Goal: Information Seeking & Learning: Learn about a topic

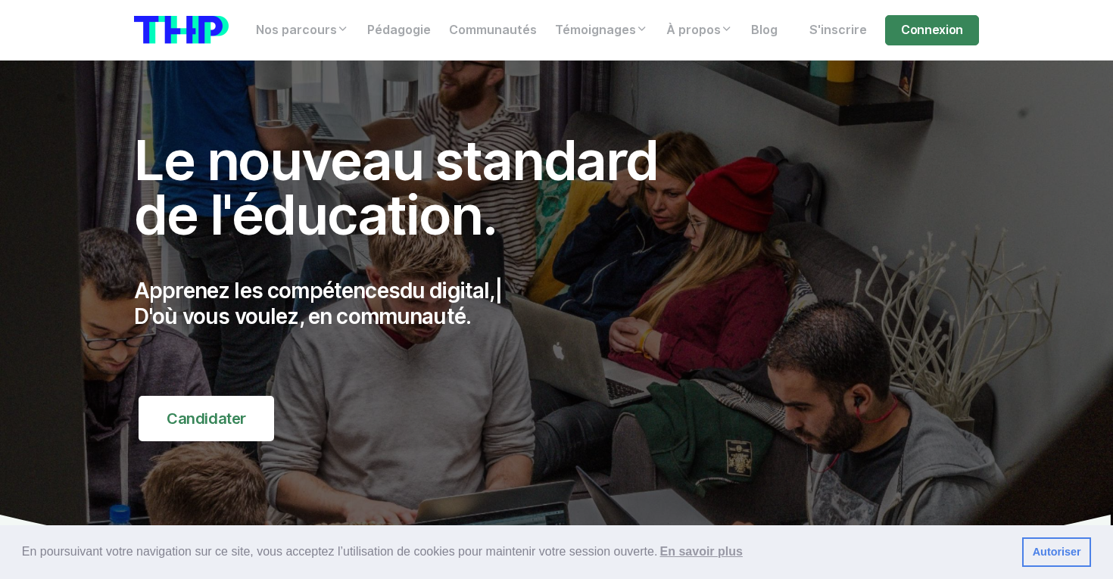
click at [154, 154] on h1 "Le nouveau standard de l'éducation." at bounding box center [412, 187] width 557 height 109
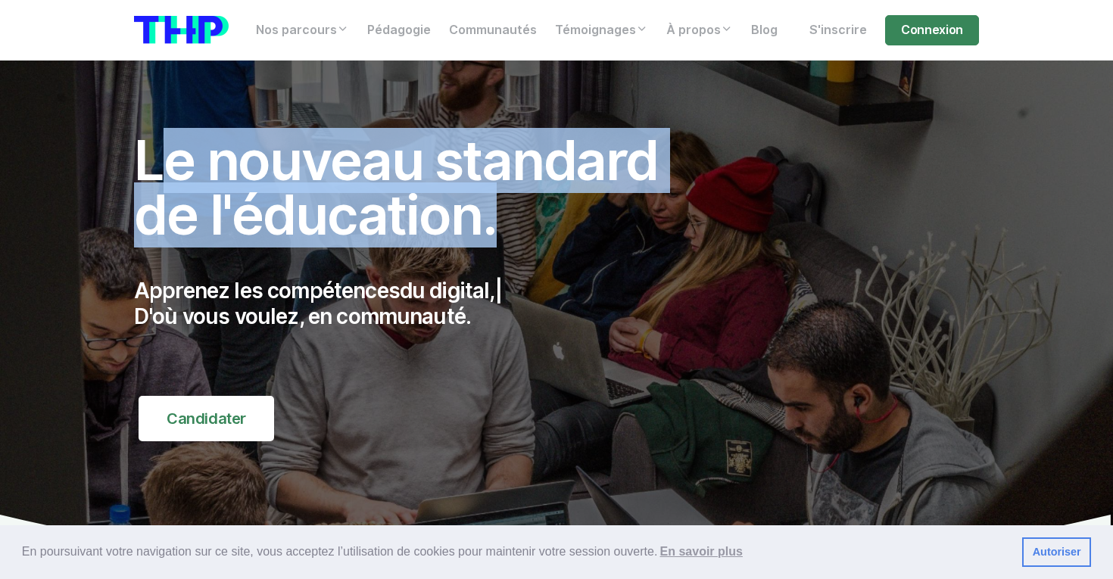
drag, startPoint x: 154, startPoint y: 154, endPoint x: 369, endPoint y: 245, distance: 233.6
click at [367, 242] on h1 "Le nouveau standard de l'éducation." at bounding box center [412, 187] width 557 height 109
click at [369, 242] on h1 "Le nouveau standard de l'éducation." at bounding box center [412, 187] width 557 height 109
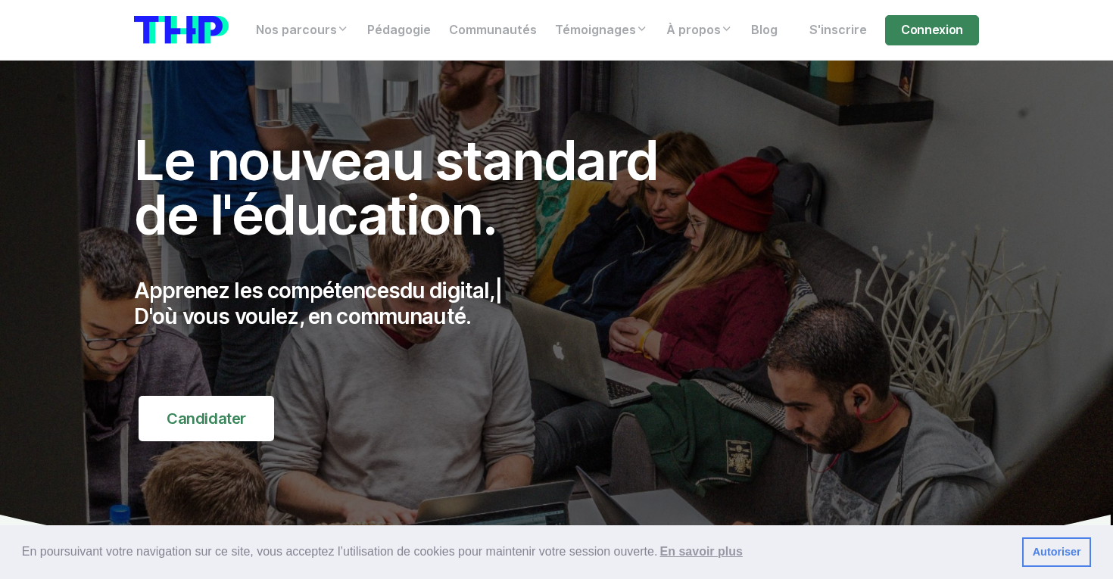
click at [176, 163] on h1 "Le nouveau standard de l'éducation." at bounding box center [412, 187] width 557 height 109
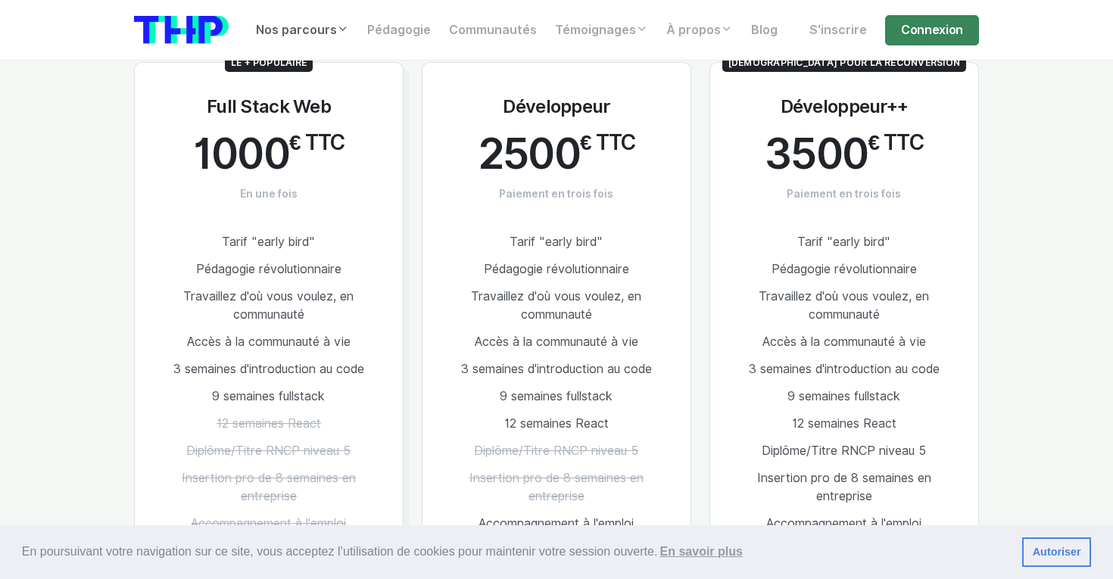
scroll to position [2943, 0]
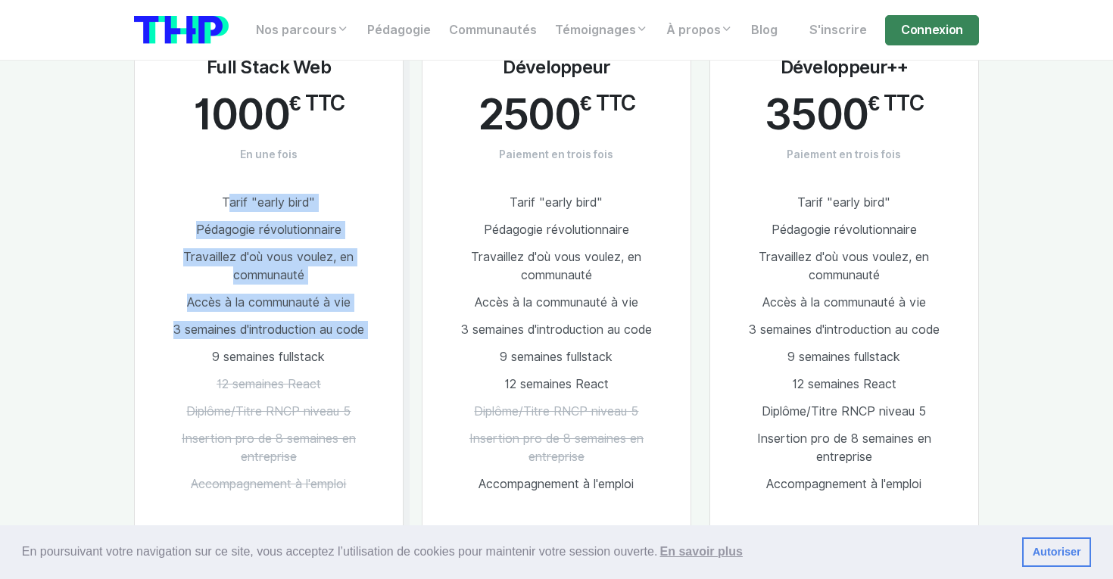
drag, startPoint x: 223, startPoint y: 189, endPoint x: 298, endPoint y: 331, distance: 160.1
click at [298, 330] on ul "Tarif "early bird" Pédagogie révolutionnaire Travaillez d'où vous voulez, en co…" at bounding box center [268, 343] width 219 height 309
click at [298, 344] on li "9 semaines fullstack" at bounding box center [268, 357] width 219 height 27
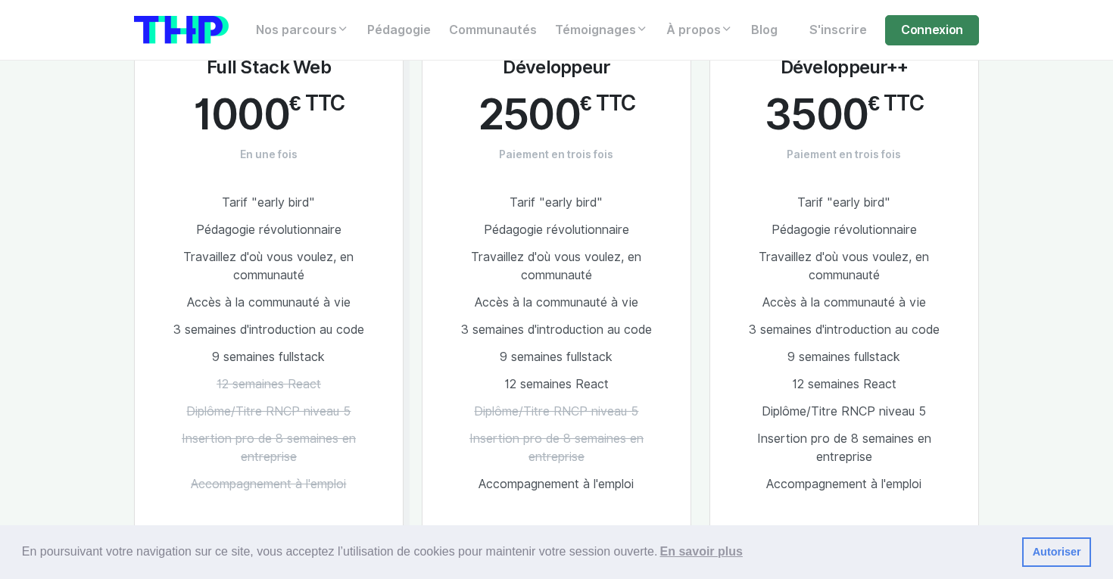
drag, startPoint x: 332, startPoint y: 353, endPoint x: 237, endPoint y: 178, distance: 199.2
click at [237, 189] on ul "Tarif "early bird" Pédagogie révolutionnaire Travaillez d'où vous voulez, en co…" at bounding box center [268, 343] width 219 height 309
click at [233, 189] on li "Tarif "early bird"" at bounding box center [268, 202] width 219 height 27
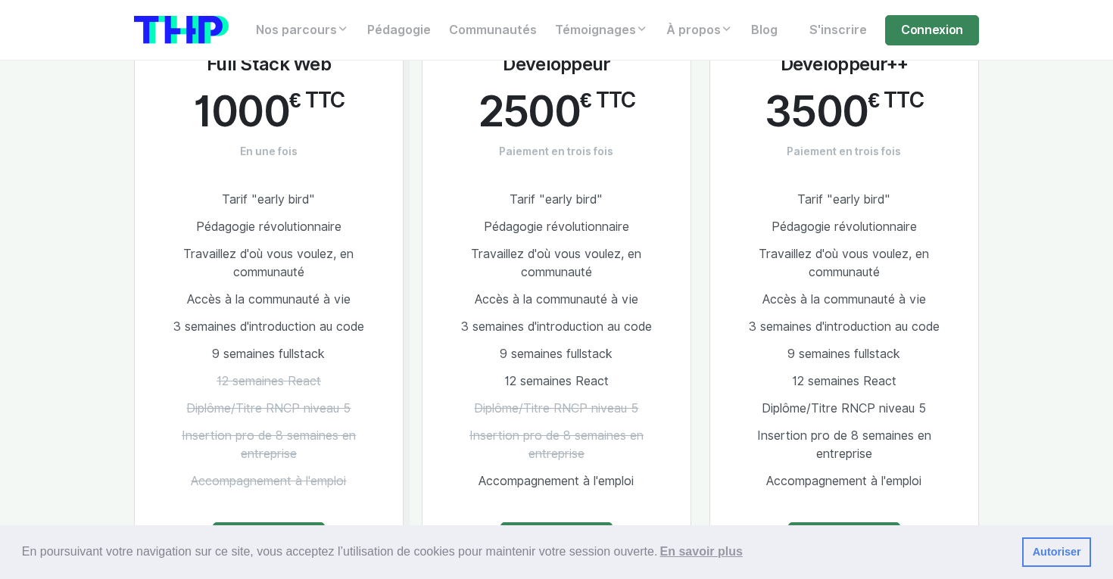
scroll to position [2940, 0]
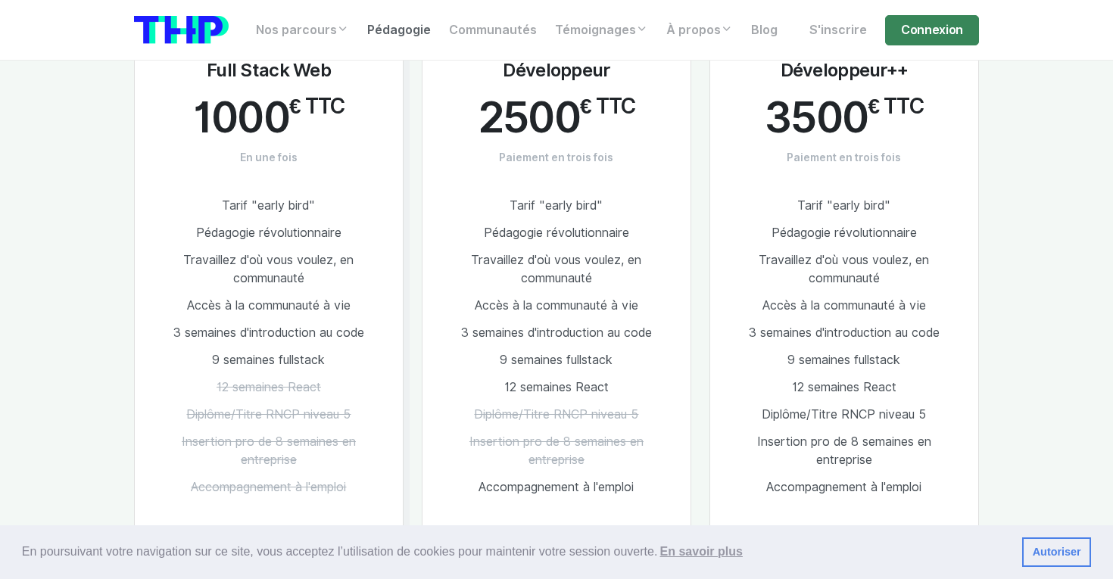
click at [379, 34] on link "Pédagogie" at bounding box center [399, 30] width 82 height 30
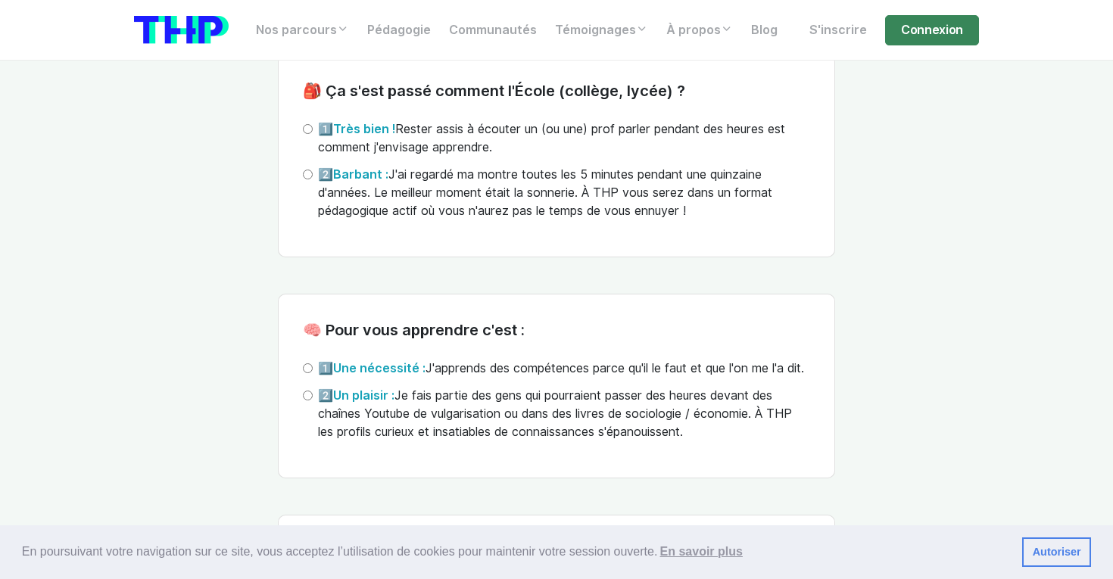
scroll to position [3664, 0]
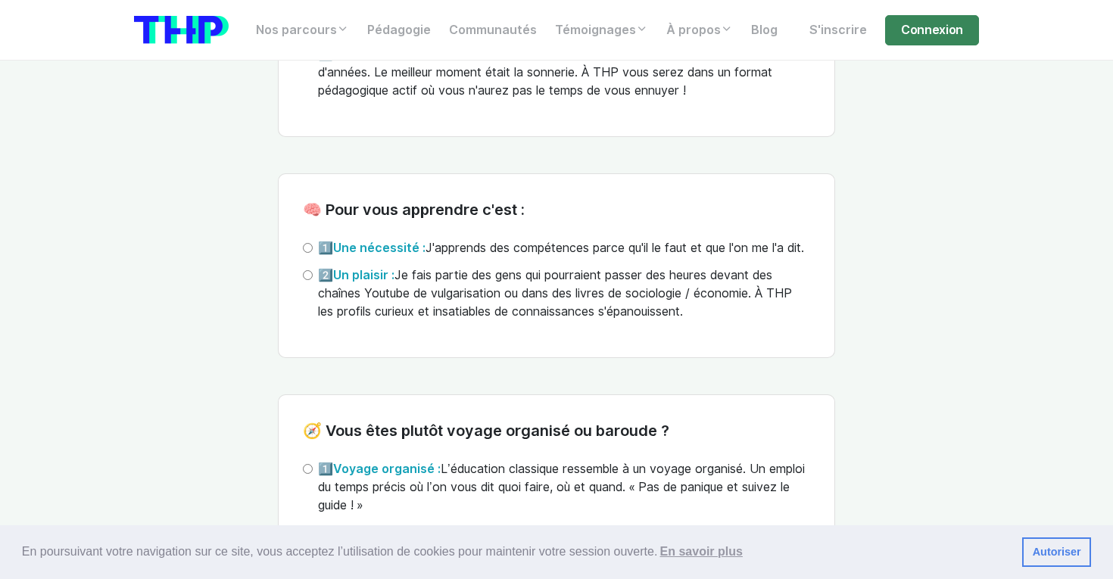
click at [306, 280] on input "2️⃣ Un plaisir : Je fais partie des gens qui pourraient passer des heures devan…" at bounding box center [308, 275] width 10 height 10
radio input "true"
click at [302, 295] on div "🧠 Pour vous apprendre c'est : 1️⃣ Une nécessité : J'apprends des compétences pa…" at bounding box center [556, 265] width 557 height 185
click at [307, 280] on input "2️⃣ Un plaisir : Je fais partie des gens qui pourraient passer des heures devan…" at bounding box center [308, 275] width 10 height 10
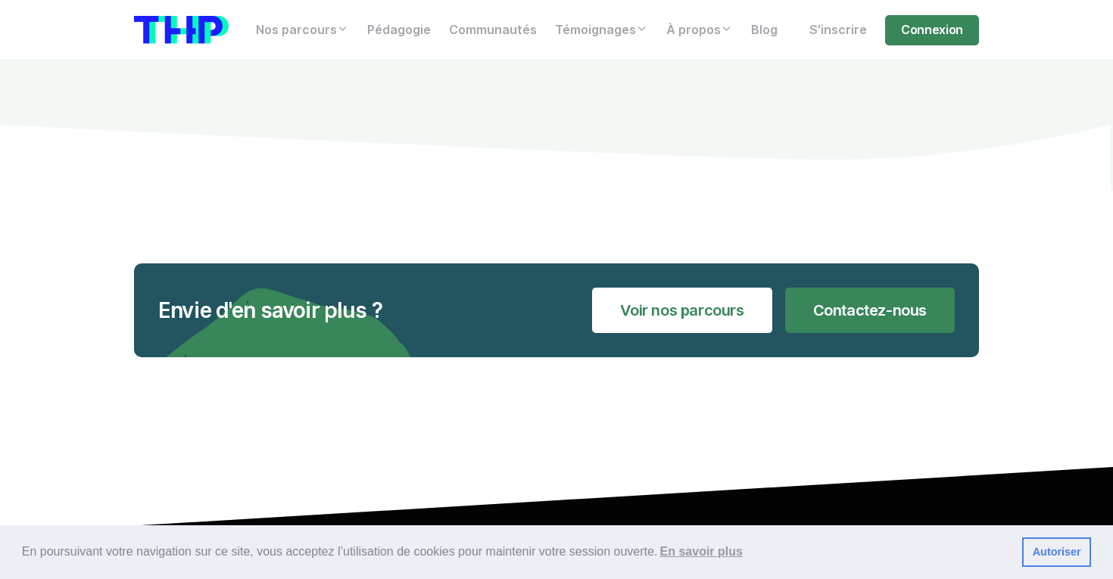
scroll to position [5490, 0]
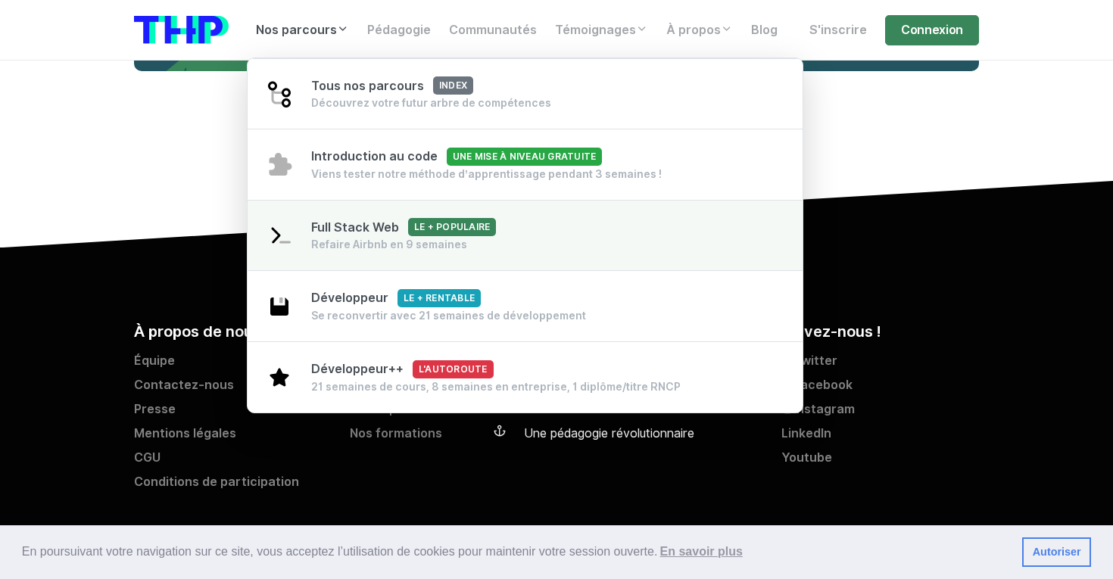
click at [381, 235] on span "Full Stack Web Le + populaire" at bounding box center [403, 227] width 185 height 14
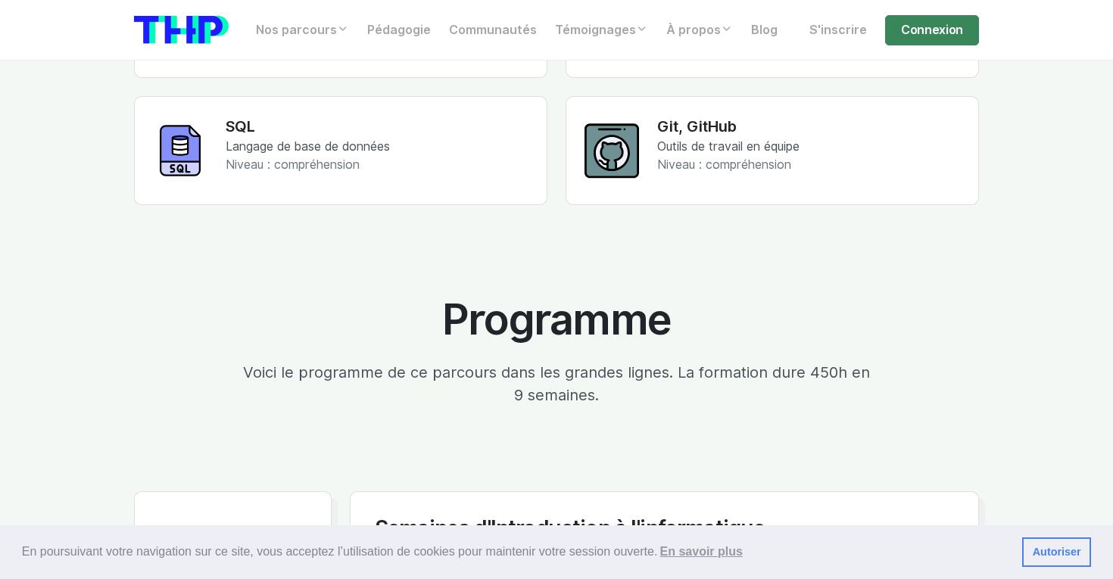
scroll to position [2226, 0]
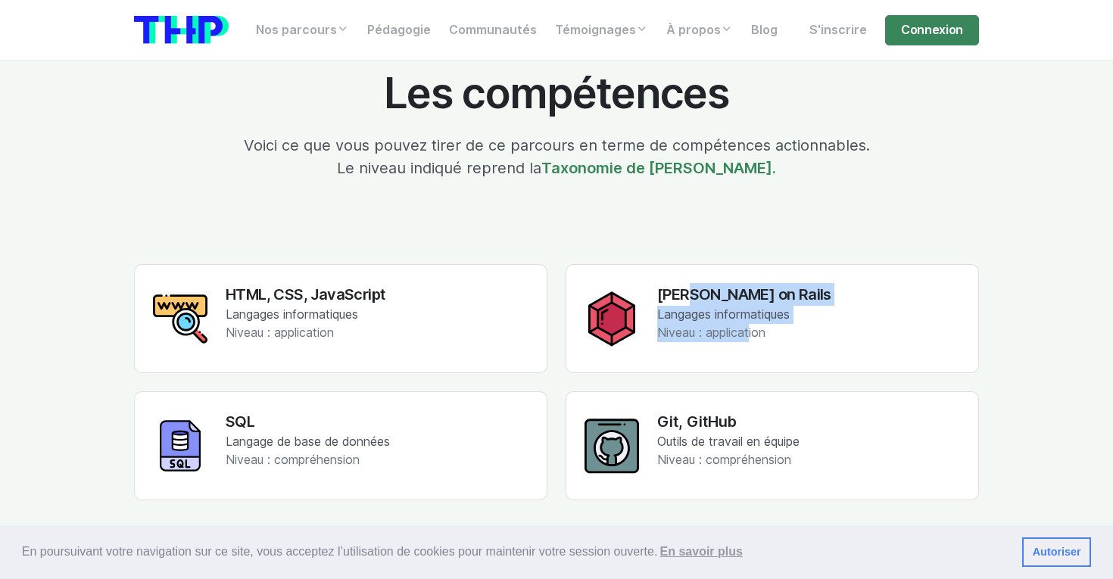
drag, startPoint x: 749, startPoint y: 328, endPoint x: 680, endPoint y: 300, distance: 73.4
click at [681, 304] on div "Ruby, Ruby on Rails Langages informatiques Niveau : application" at bounding box center [744, 318] width 174 height 71
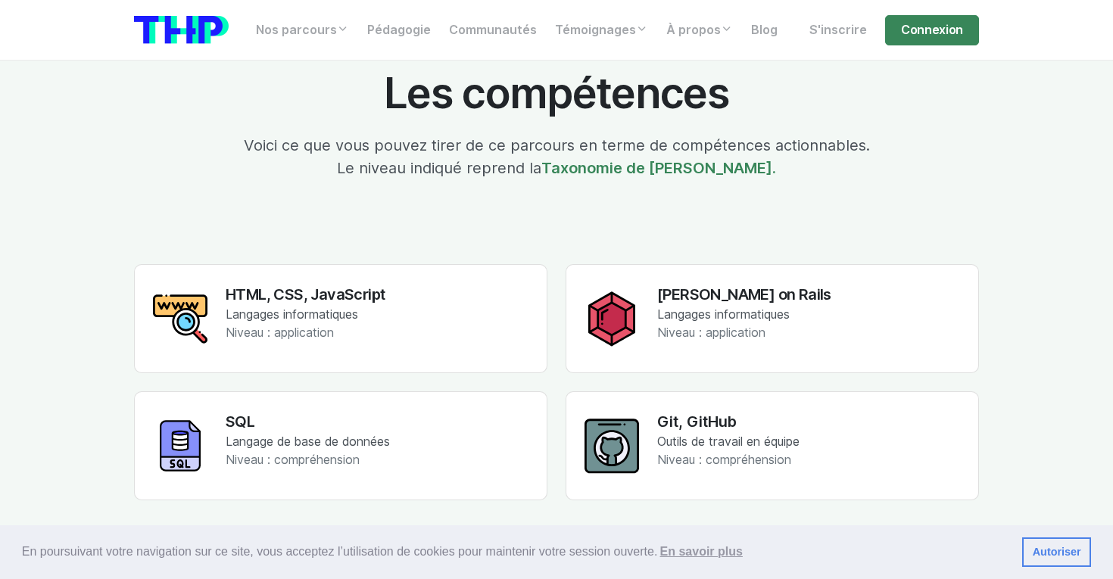
click at [665, 294] on h3 "Ruby, Ruby on Rails" at bounding box center [744, 294] width 174 height 23
drag, startPoint x: 665, startPoint y: 294, endPoint x: 750, endPoint y: 338, distance: 95.1
click at [750, 338] on div "Ruby, Ruby on Rails Langages informatiques Niveau : application" at bounding box center [744, 318] width 174 height 71
click at [750, 338] on p "Niveau : application" at bounding box center [744, 333] width 174 height 18
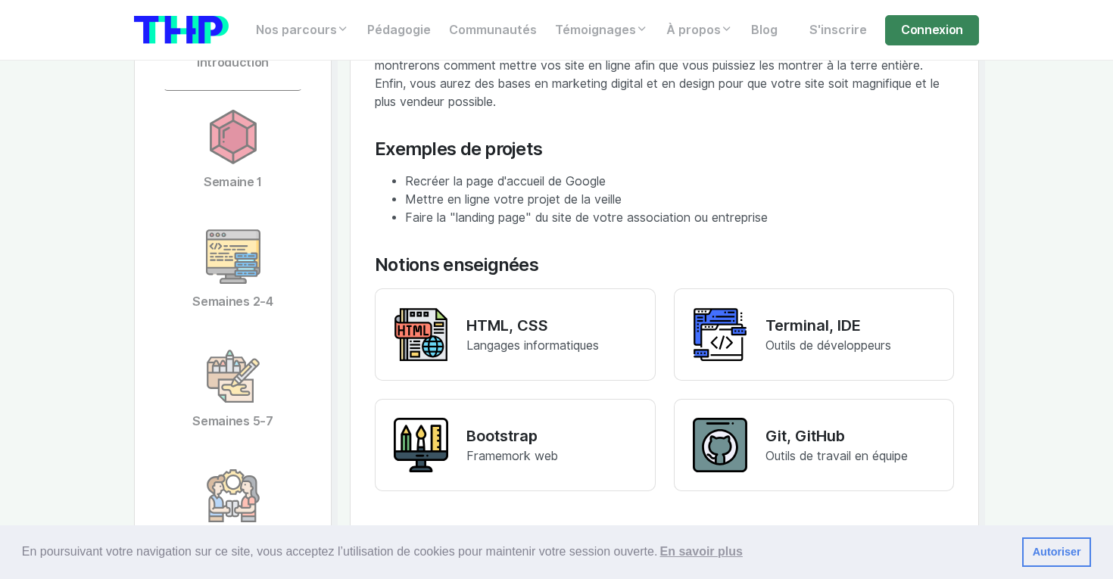
scroll to position [3093, 0]
